Goal: Task Accomplishment & Management: Use online tool/utility

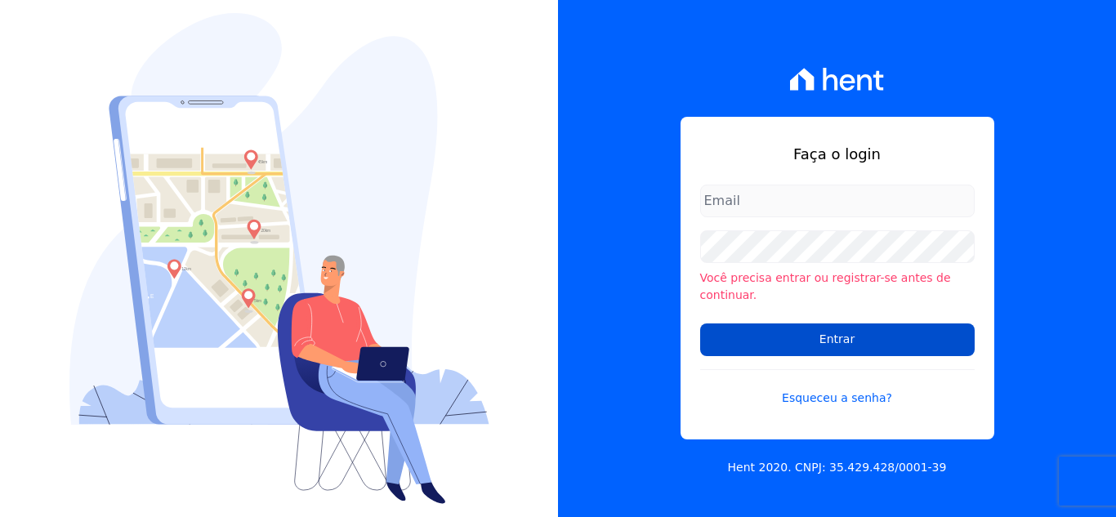
type input "[EMAIL_ADDRESS][DOMAIN_NAME]"
click at [803, 333] on input "Entrar" at bounding box center [837, 340] width 275 height 33
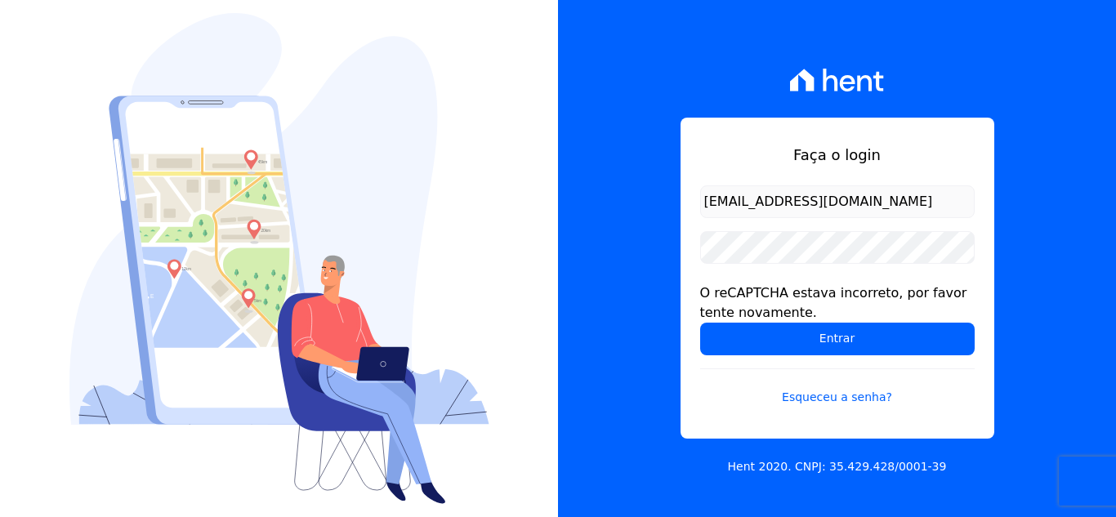
drag, startPoint x: 606, startPoint y: 201, endPoint x: 606, endPoint y: 191, distance: 9.8
click at [606, 201] on div "Faça o login marcos.real@realmarka.com.br O reCAPTCHA estava incorreto, por fav…" at bounding box center [837, 258] width 558 height 517
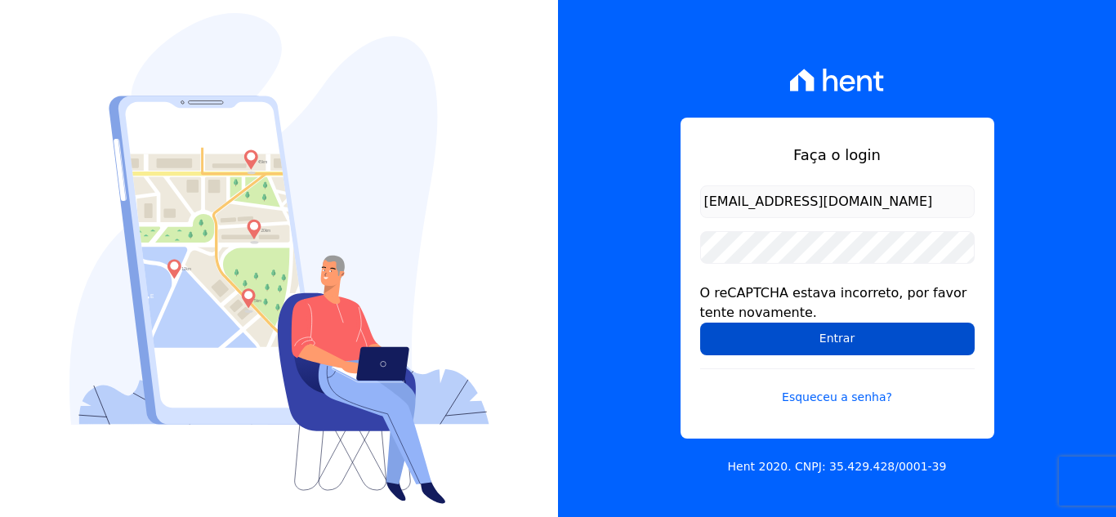
click at [759, 330] on input "Entrar" at bounding box center [837, 339] width 275 height 33
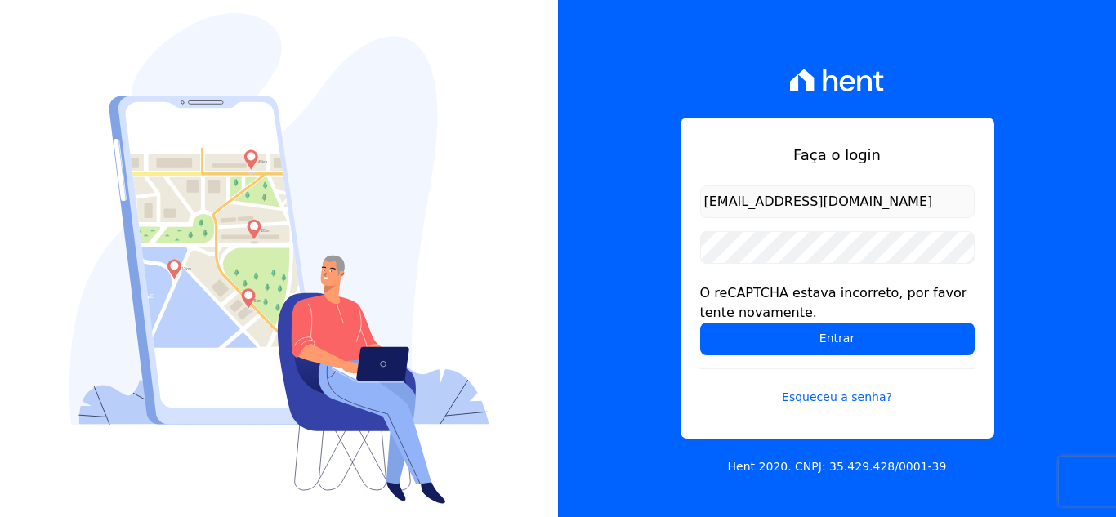
click at [870, 357] on form "marcos.real@realmarka.com.br O reCAPTCHA estava incorreto, por favor tente nova…" at bounding box center [837, 306] width 275 height 240
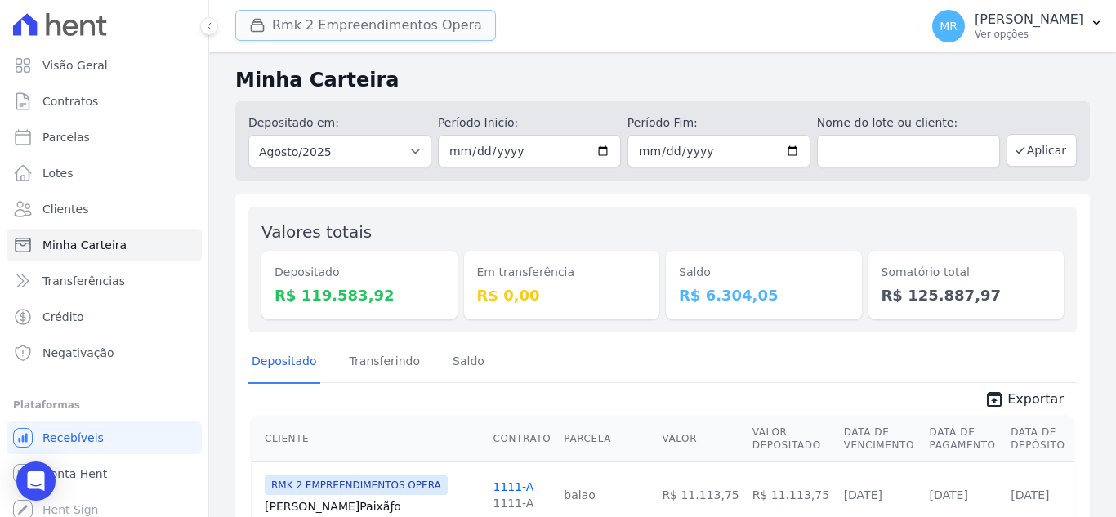
click at [300, 25] on button "Rmk 2 Empreendimentos Opera" at bounding box center [365, 25] width 261 height 31
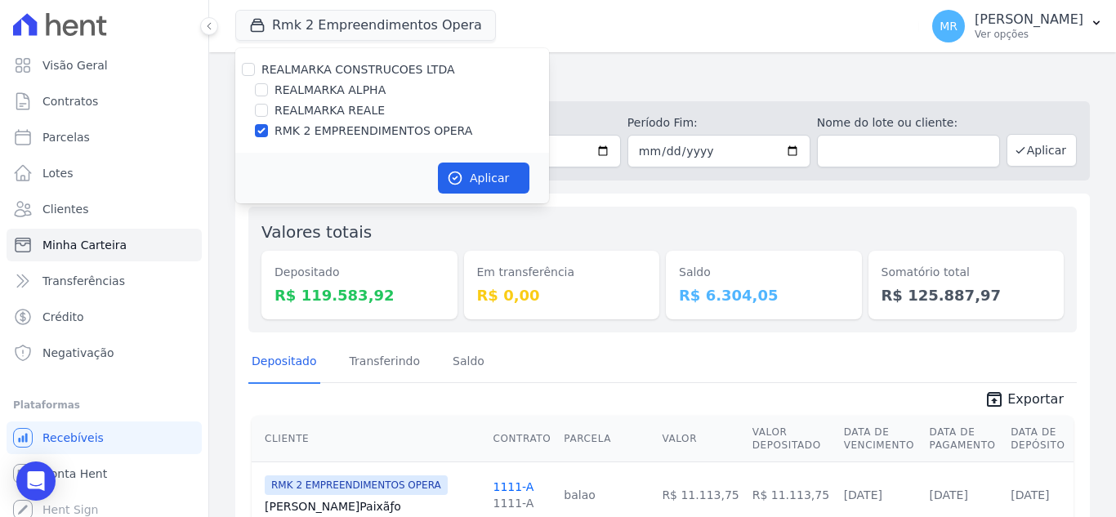
click at [332, 105] on label "REALMARKA REALE" at bounding box center [330, 110] width 110 height 17
click at [268, 105] on input "REALMARKA REALE" at bounding box center [261, 110] width 13 height 13
checkbox input "true"
click at [351, 128] on label "RMK 2 EMPREENDIMENTOS OPERA" at bounding box center [374, 131] width 198 height 17
click at [268, 128] on input "RMK 2 EMPREENDIMENTOS OPERA" at bounding box center [261, 130] width 13 height 13
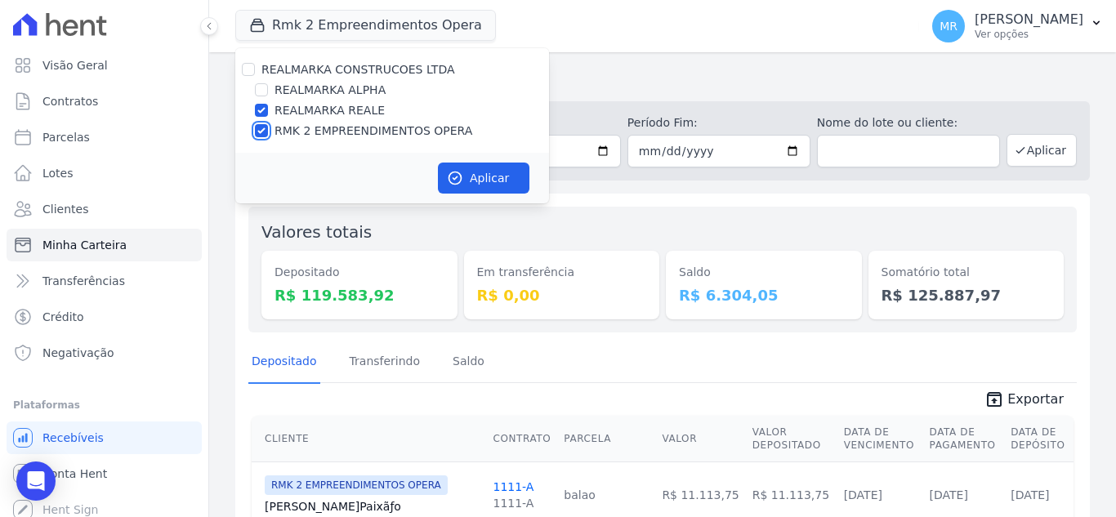
checkbox input "false"
click at [478, 178] on button "Aplicar" at bounding box center [484, 178] width 92 height 31
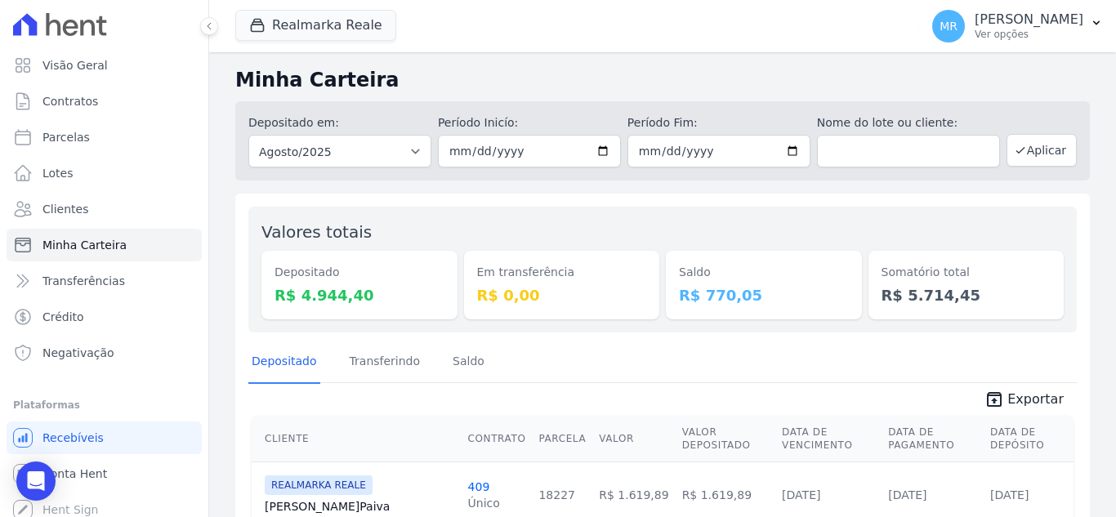
click at [570, 87] on h2 "Minha Carteira" at bounding box center [662, 79] width 855 height 29
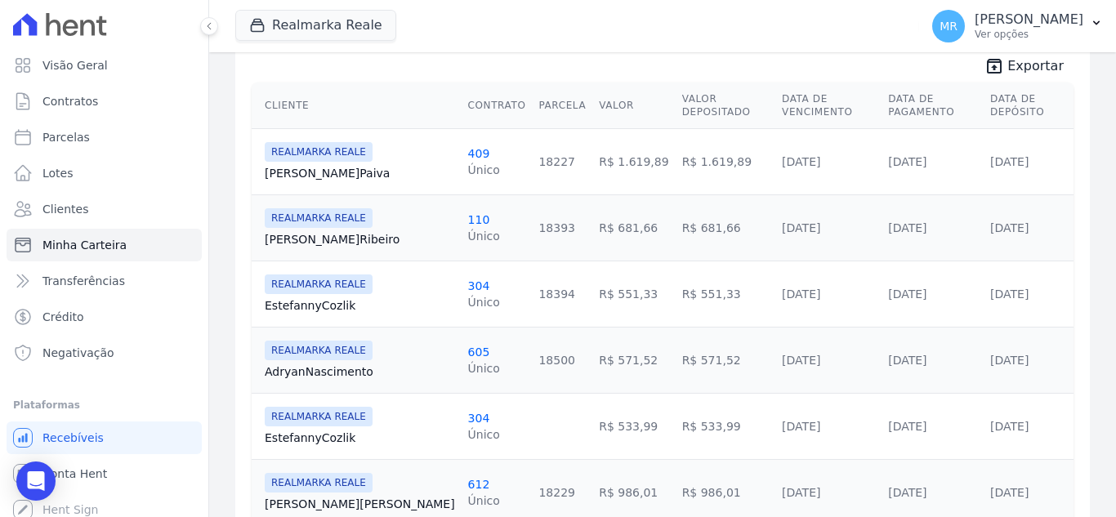
scroll to position [232, 0]
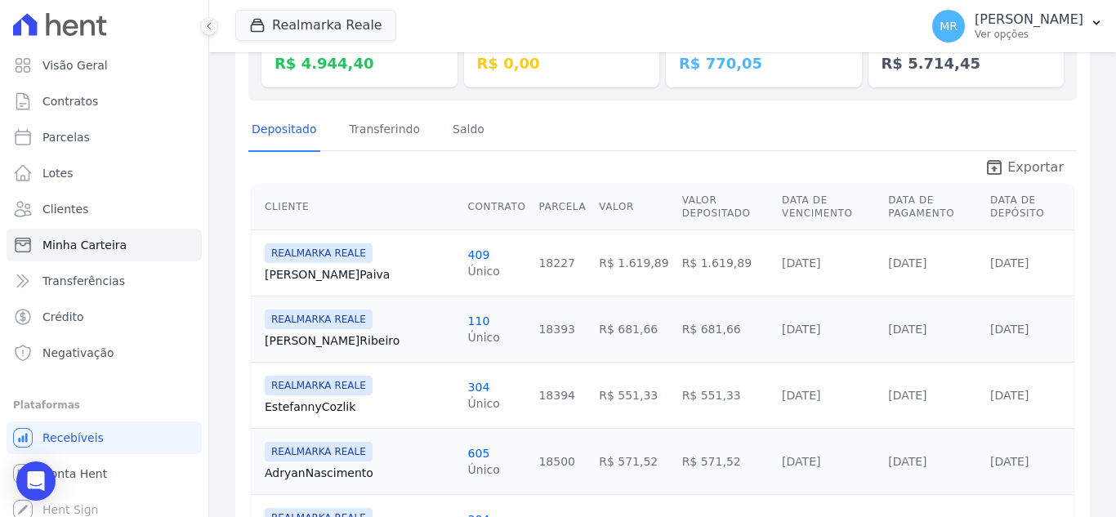
click at [1020, 168] on span "Exportar" at bounding box center [1036, 168] width 56 height 20
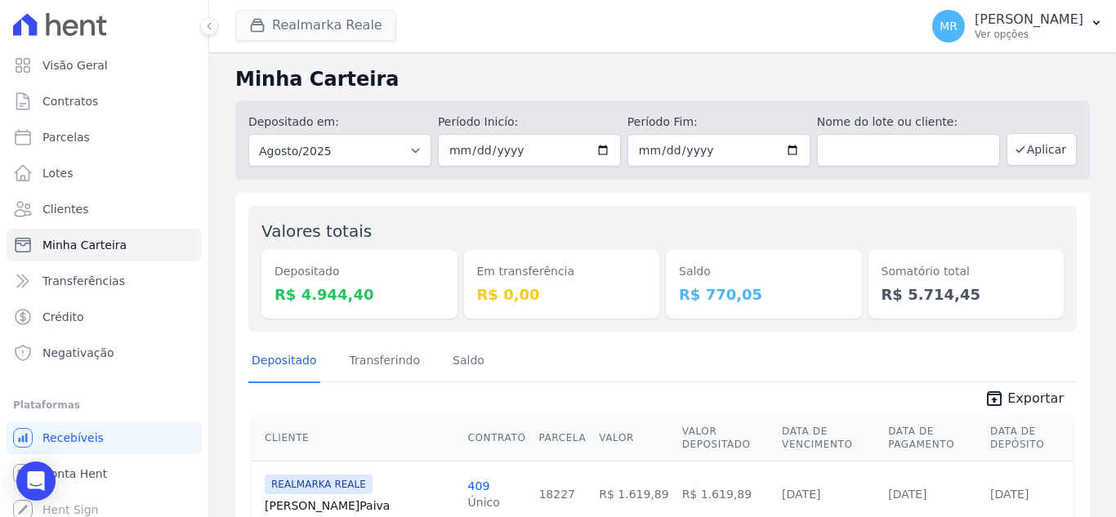
scroll to position [0, 0]
click at [306, 23] on button "Realmarka Reale" at bounding box center [315, 25] width 161 height 31
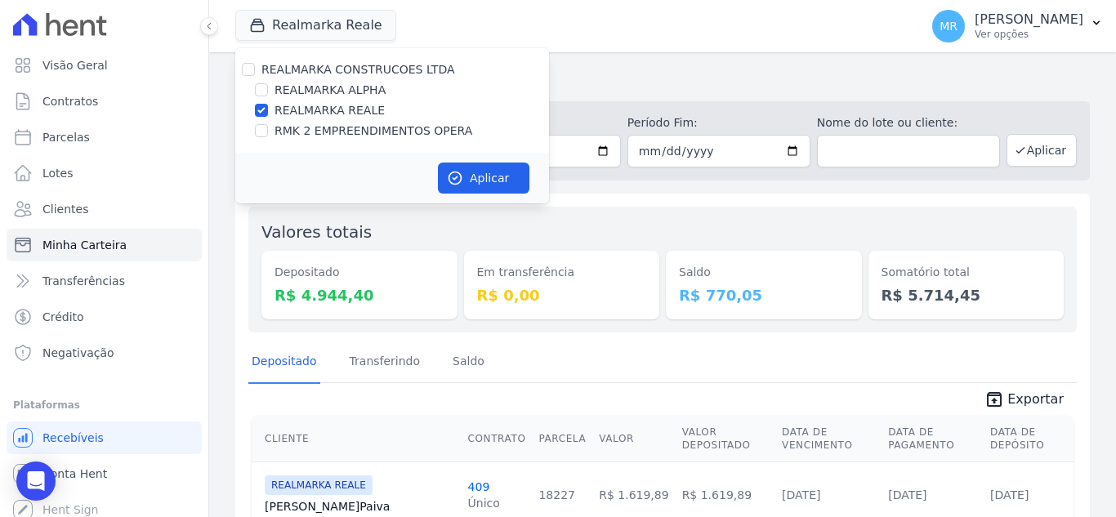
click at [338, 87] on label "REALMARKA ALPHA" at bounding box center [330, 90] width 111 height 17
click at [268, 87] on input "REALMARKA ALPHA" at bounding box center [261, 89] width 13 height 13
checkbox input "true"
click at [354, 112] on label "REALMARKA REALE" at bounding box center [330, 110] width 110 height 17
click at [268, 112] on input "REALMARKA REALE" at bounding box center [261, 110] width 13 height 13
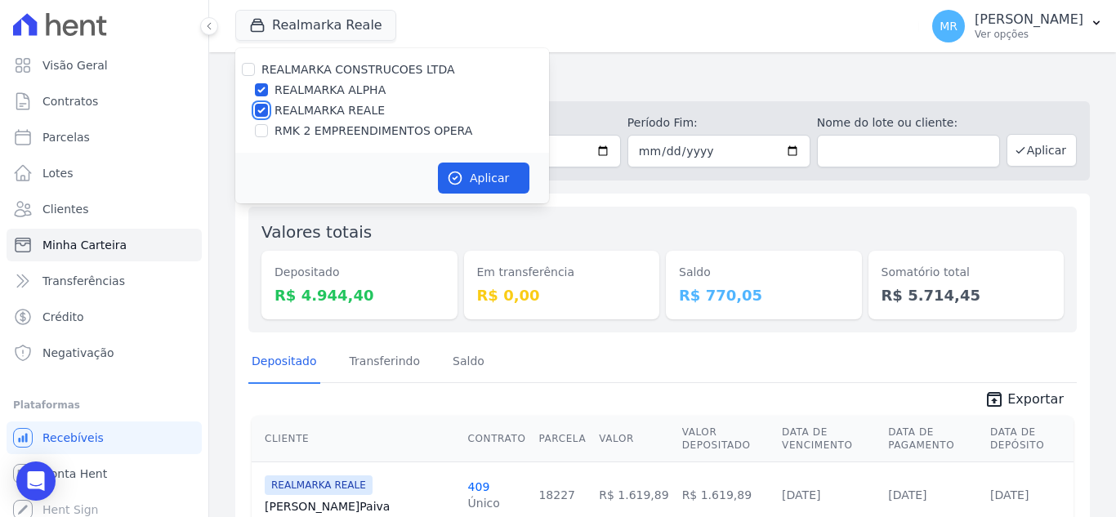
checkbox input "false"
click at [476, 186] on button "Aplicar" at bounding box center [484, 178] width 92 height 31
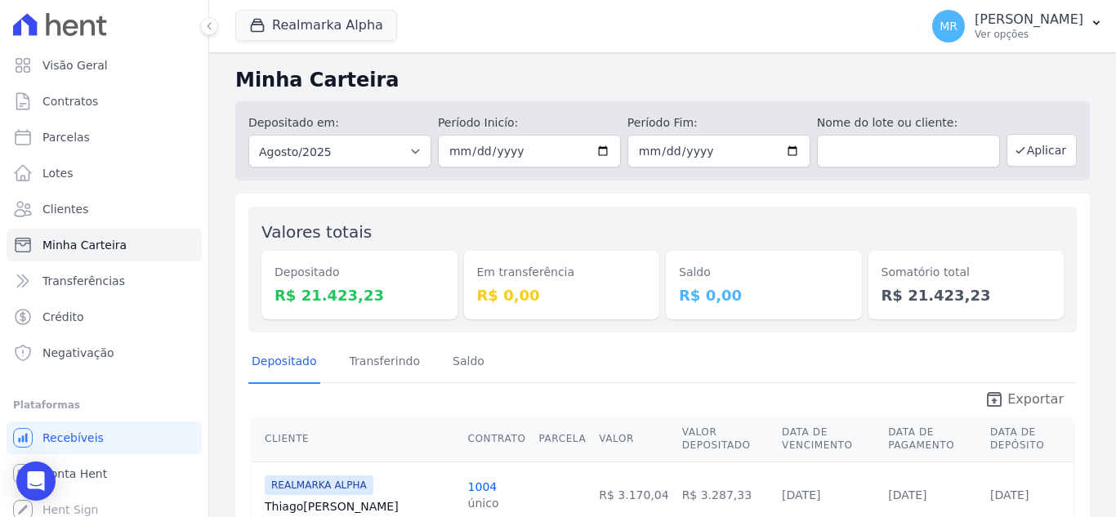
click at [1041, 405] on span "Exportar" at bounding box center [1036, 400] width 56 height 20
